Goal: Task Accomplishment & Management: Use online tool/utility

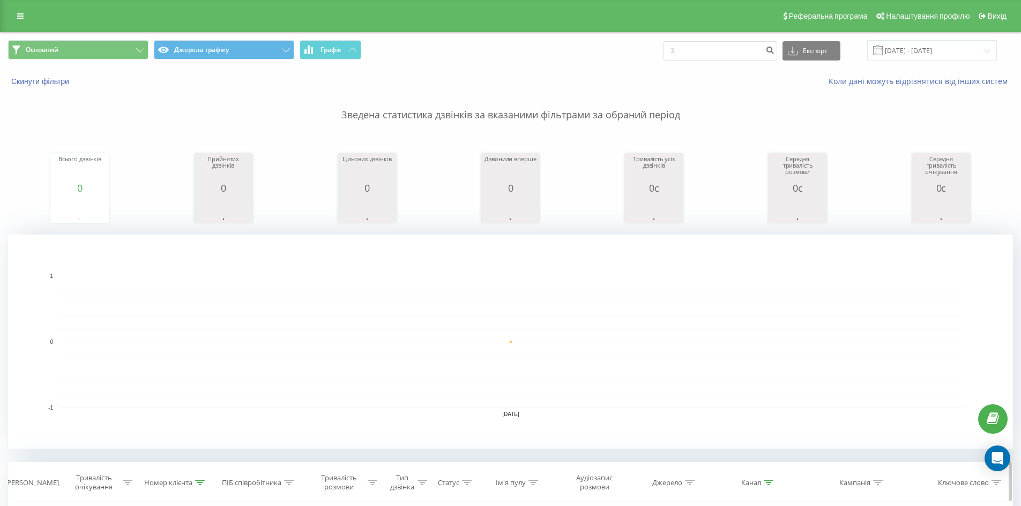
scroll to position [214, 0]
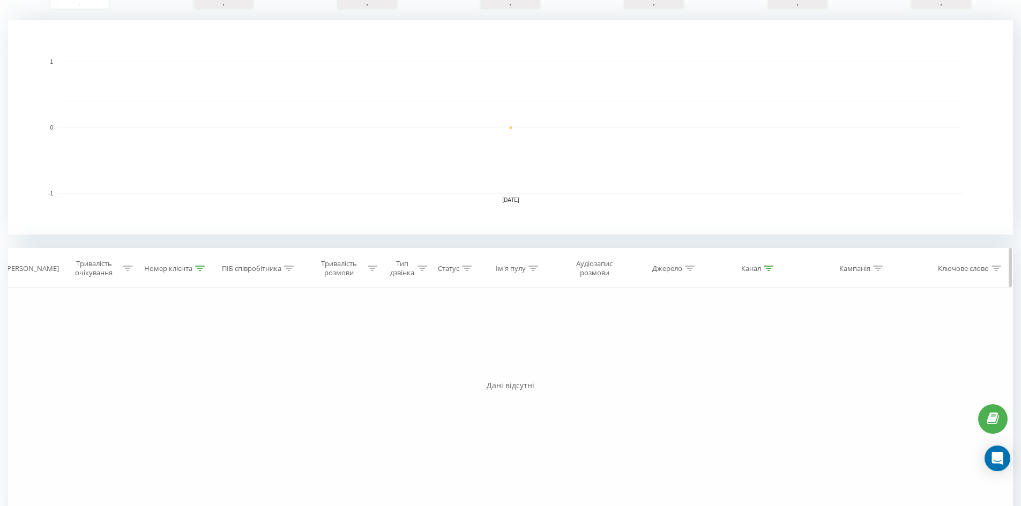
click at [194, 267] on div "Номер клієнта" at bounding box center [174, 268] width 61 height 9
click at [163, 365] on button "Скасувати" at bounding box center [152, 366] width 46 height 13
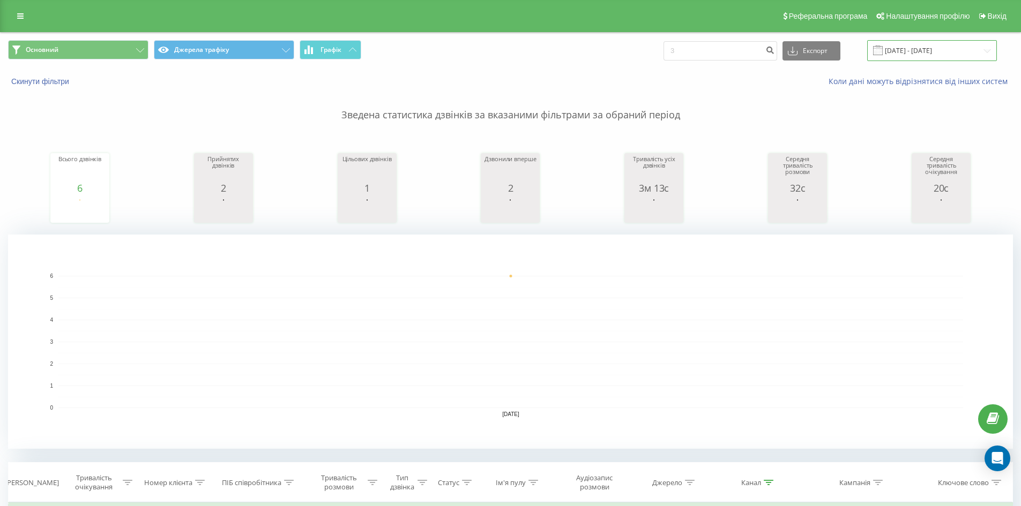
click at [922, 47] on input "[DATE] - [DATE]" at bounding box center [932, 50] width 130 height 21
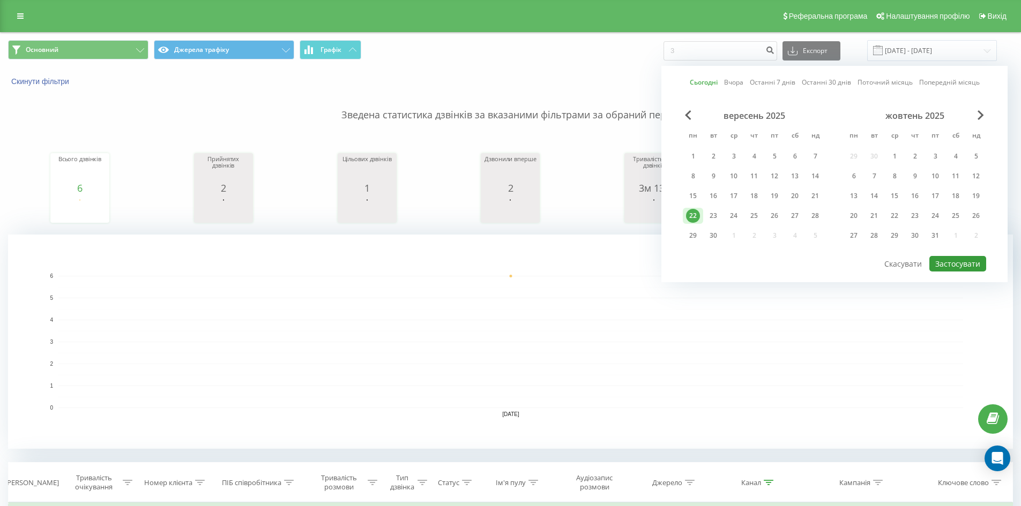
click at [950, 263] on button "Застосувати" at bounding box center [957, 264] width 57 height 16
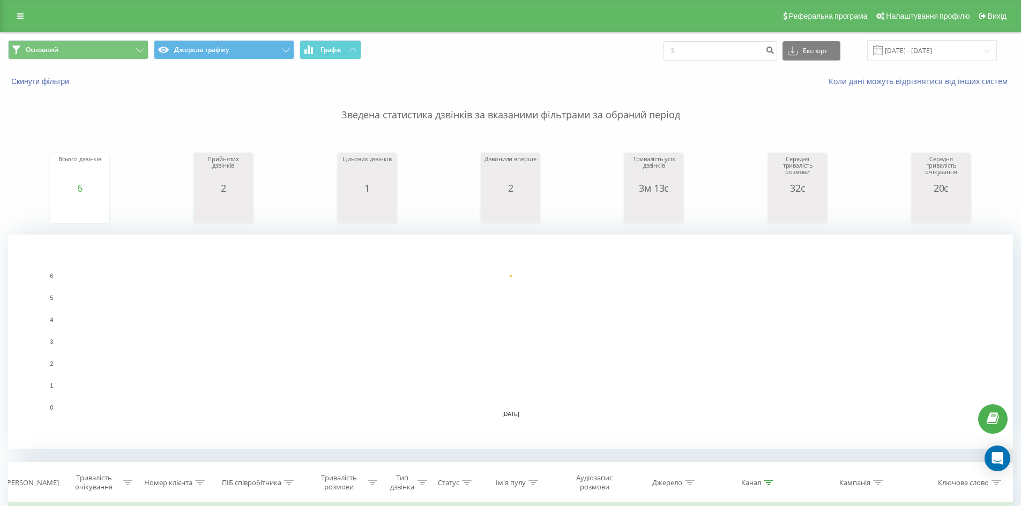
scroll to position [278, 0]
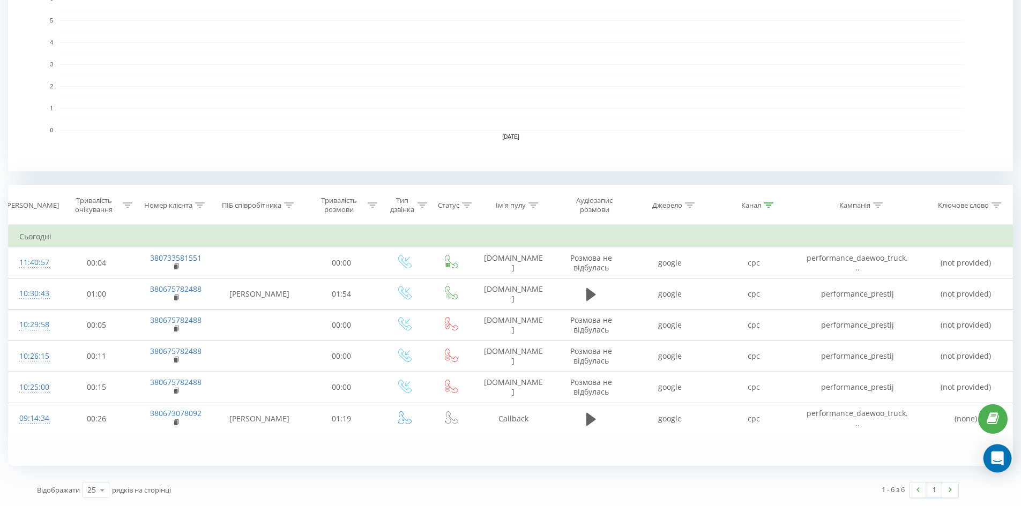
click at [1000, 455] on icon "Open Intercom Messenger" at bounding box center [997, 459] width 12 height 14
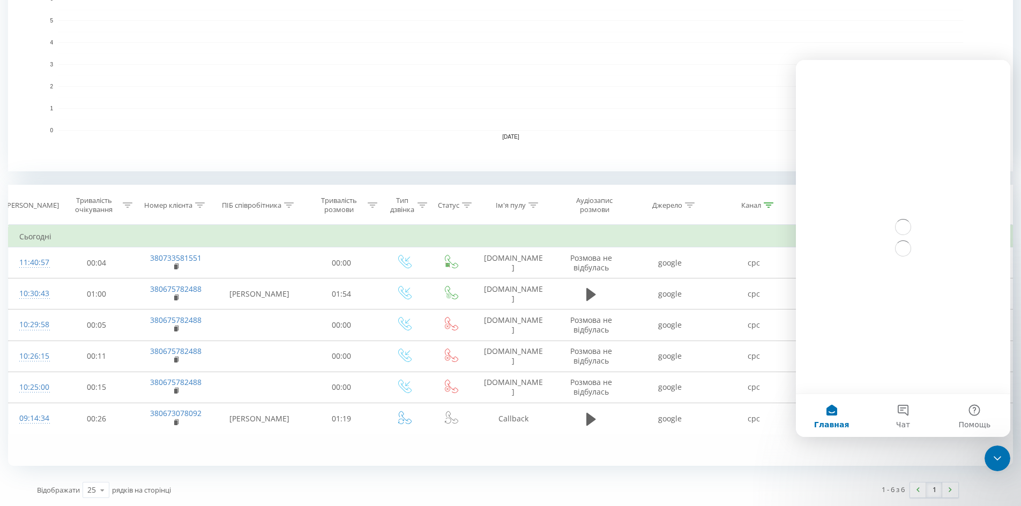
scroll to position [0, 0]
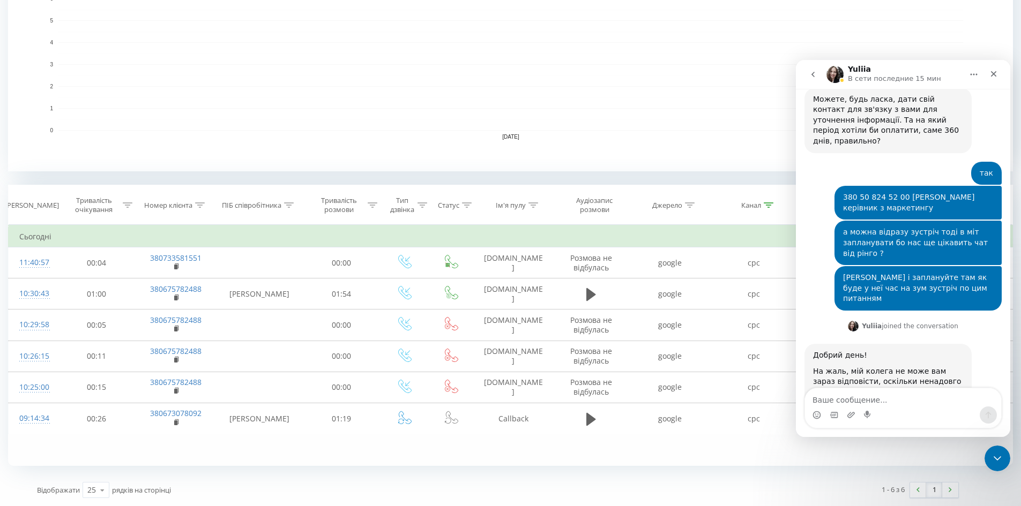
scroll to position [506, 0]
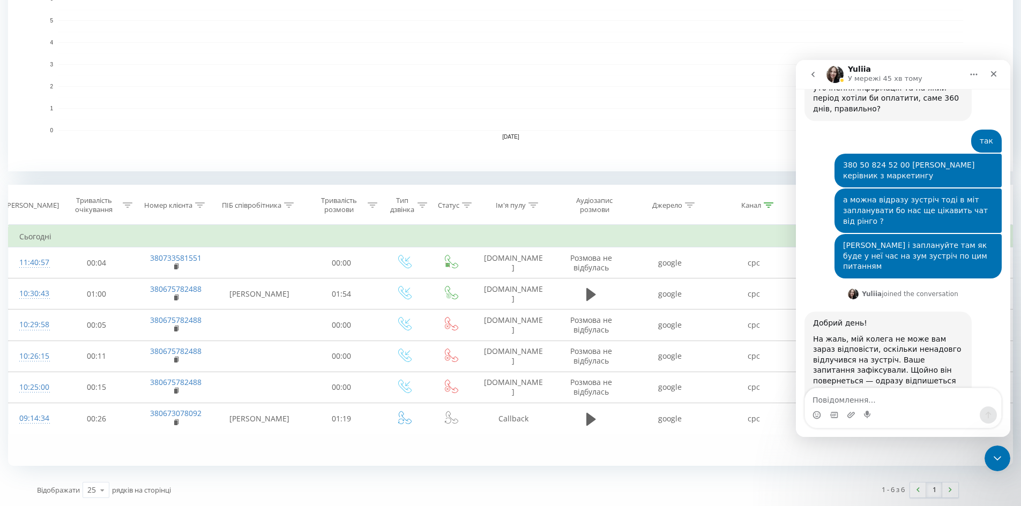
click at [995, 440] on div "Фільтрувати за умовою Дорівнює Скасувати OK Фільтрувати за умовою Містить Скасу…" at bounding box center [510, 345] width 1005 height 241
click at [993, 446] on div "Закрыть службу сообщений Intercom" at bounding box center [996, 457] width 26 height 26
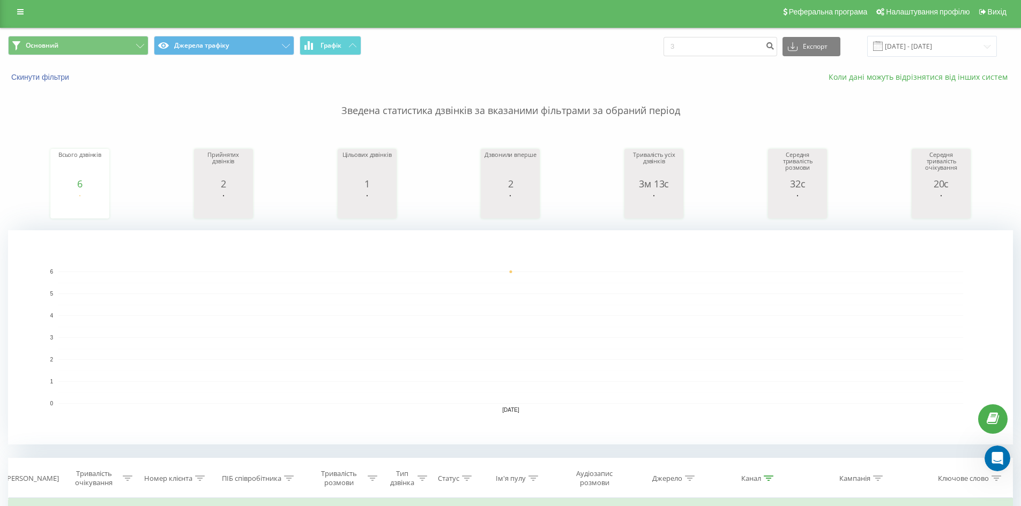
scroll to position [0, 0]
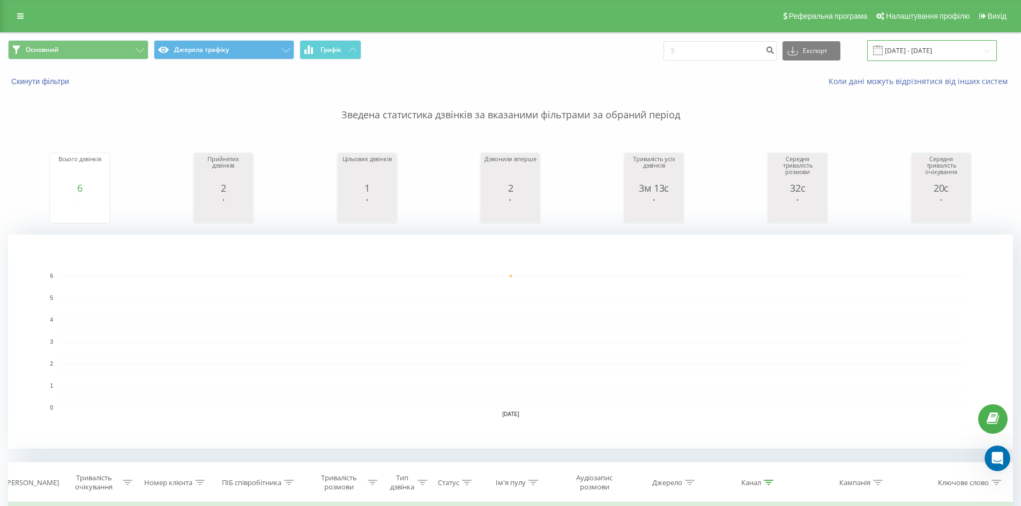
click at [928, 56] on input "[DATE] - [DATE]" at bounding box center [932, 50] width 130 height 21
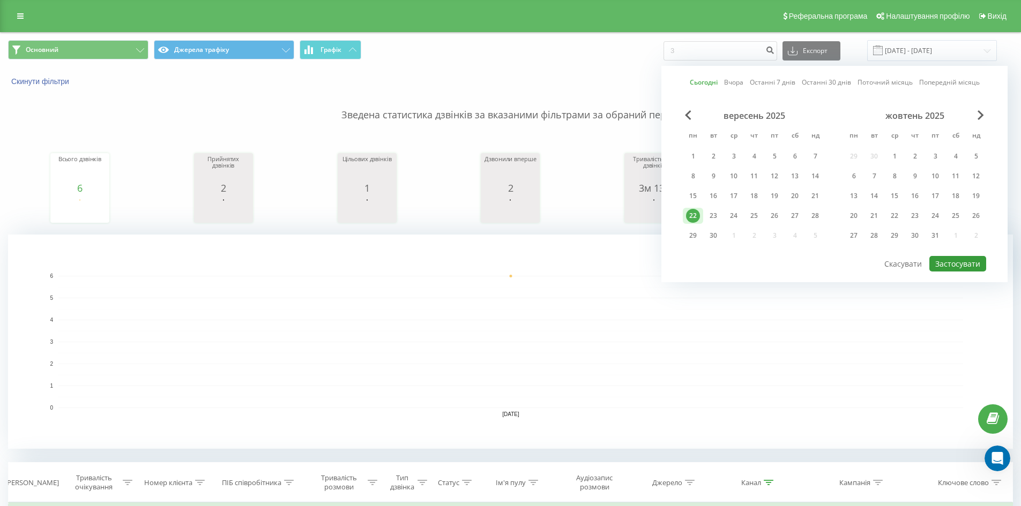
click at [951, 259] on button "Застосувати" at bounding box center [957, 264] width 57 height 16
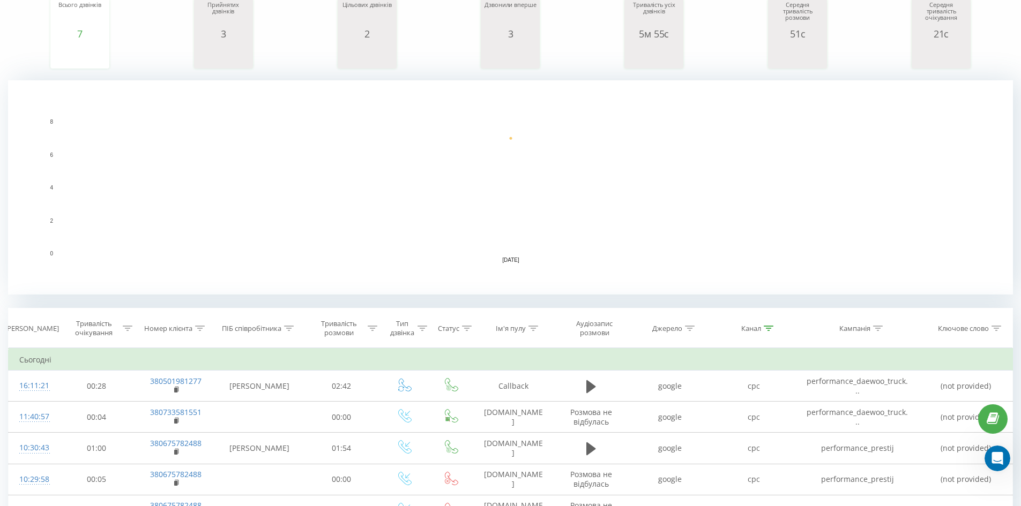
scroll to position [278, 0]
